Goal: Find specific page/section: Find specific page/section

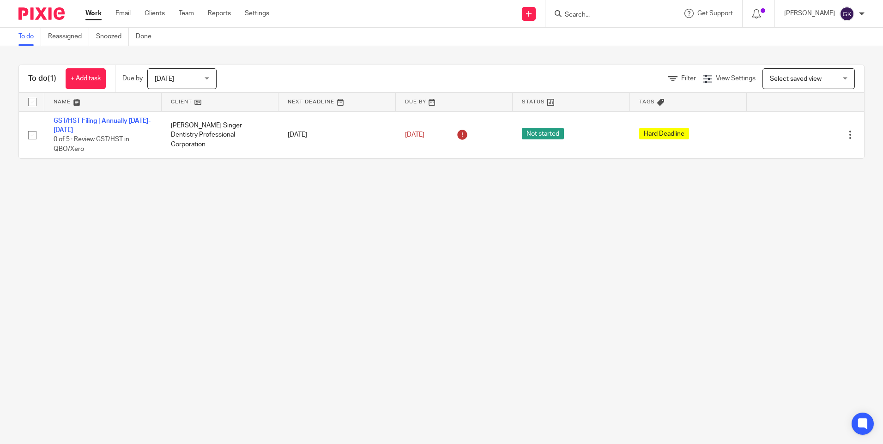
click at [603, 15] on input "Search" at bounding box center [605, 15] width 83 height 8
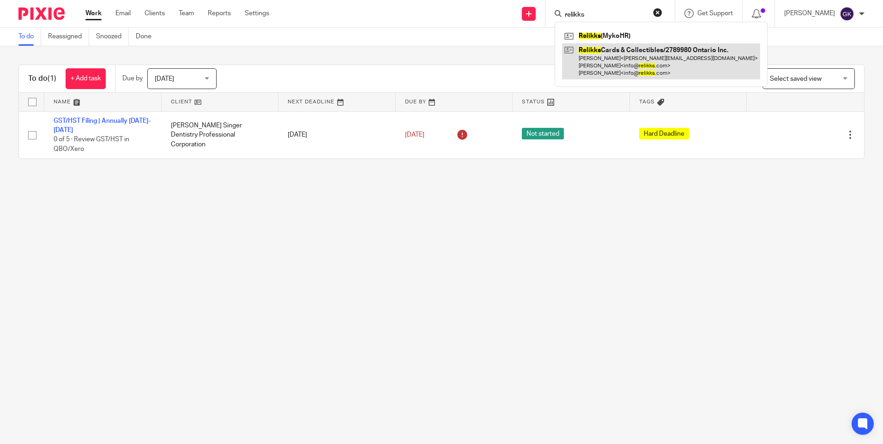
type input "relikks"
click at [647, 54] on link at bounding box center [661, 61] width 198 height 36
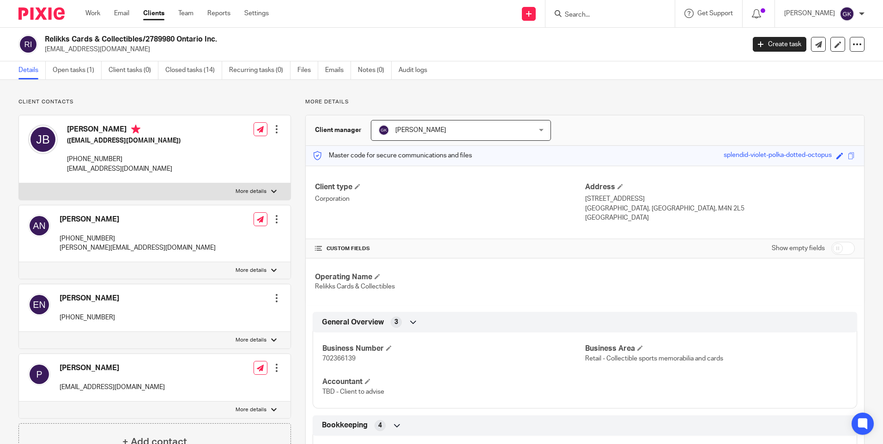
drag, startPoint x: 225, startPoint y: 38, endPoint x: 45, endPoint y: 37, distance: 180.1
click at [45, 37] on h2 "Relikks Cards & Collectibles/2789980 Ontario Inc." at bounding box center [322, 40] width 555 height 10
copy h2 "Relikks Cards & Collectibles/2789980 Ontario Inc."
